Goal: Check status: Check status

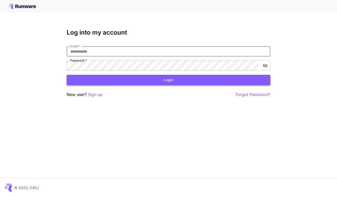
type input "**********"
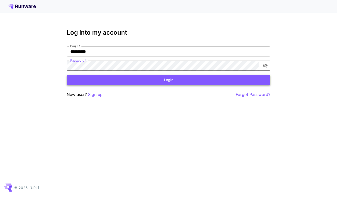
click at [161, 81] on button "Login" at bounding box center [169, 80] width 204 height 10
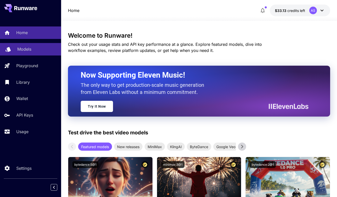
click at [36, 50] on div "Models" at bounding box center [37, 49] width 40 height 6
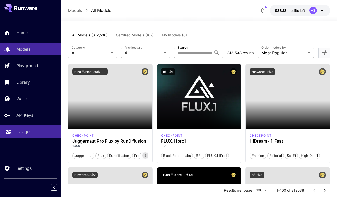
click at [27, 134] on p "Usage" at bounding box center [23, 132] width 12 height 6
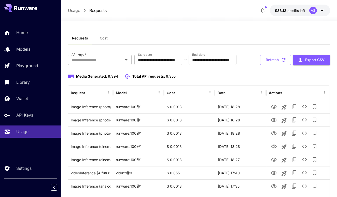
click at [273, 65] on button "Refresh" at bounding box center [275, 60] width 31 height 10
click at [281, 65] on button "Refresh" at bounding box center [275, 60] width 31 height 10
click at [271, 65] on button "Refresh" at bounding box center [275, 60] width 31 height 10
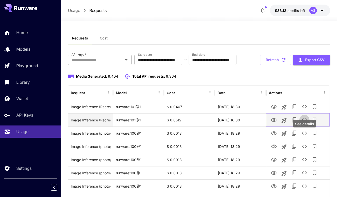
click at [302, 123] on icon "See details" at bounding box center [305, 120] width 6 height 6
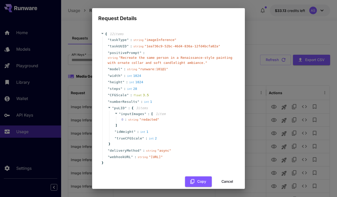
click at [267, 89] on div "Request Details { 12 item s " taskType " : string " imageInference " " taskUUID…" at bounding box center [168, 98] width 337 height 197
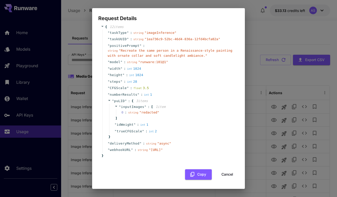
scroll to position [14, 0]
click at [230, 176] on button "Cancel" at bounding box center [227, 174] width 23 height 10
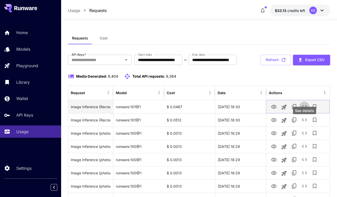
click at [307, 110] on icon "See details" at bounding box center [305, 107] width 6 height 6
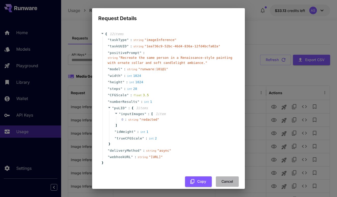
click at [226, 186] on button "Cancel" at bounding box center [227, 182] width 23 height 10
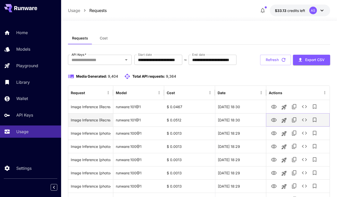
click at [305, 123] on icon "See details" at bounding box center [305, 120] width 6 height 6
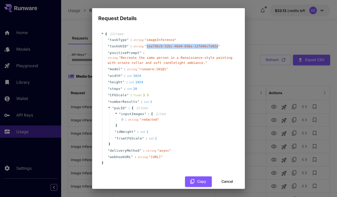
drag, startPoint x: 147, startPoint y: 45, endPoint x: 218, endPoint y: 46, distance: 71.1
click at [218, 46] on span "" 1ea736c9-52bc-46d4-836a-12fd4bcfa02a "" at bounding box center [183, 46] width 76 height 4
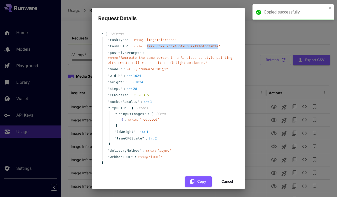
copy span "1ea736c9-52bc-46d4-836a-12fd4bcfa02a"
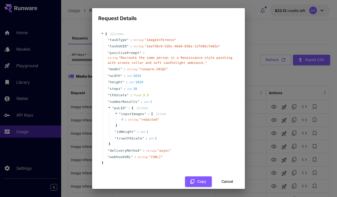
click at [266, 40] on div "Request Details { 12 item s " taskType " : string " imageInference " " taskUUID…" at bounding box center [168, 98] width 337 height 197
click at [268, 41] on div "Request Details { 12 item s " taskType " : string " imageInference " " taskUUID…" at bounding box center [168, 98] width 337 height 197
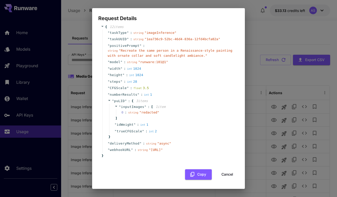
click at [226, 174] on button "Cancel" at bounding box center [227, 174] width 23 height 10
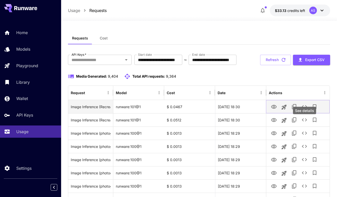
click at [306, 110] on icon "See details" at bounding box center [305, 107] width 6 height 6
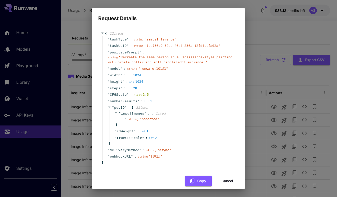
scroll to position [0, 0]
click at [263, 88] on div "Request Details { 12 item s " taskType " : string " imageInference " " taskUUID…" at bounding box center [168, 98] width 337 height 197
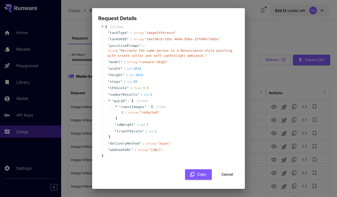
scroll to position [14, 0]
click at [232, 176] on button "Cancel" at bounding box center [227, 174] width 23 height 10
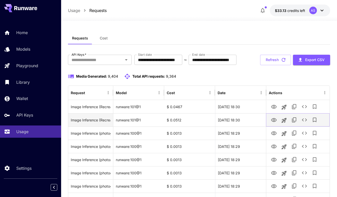
click at [306, 122] on icon "See details" at bounding box center [304, 120] width 5 height 3
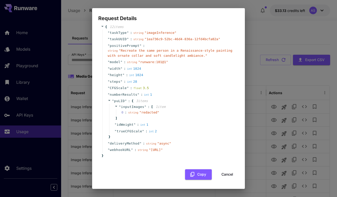
click at [226, 175] on button "Cancel" at bounding box center [227, 174] width 23 height 10
